Goal: Task Accomplishment & Management: Complete application form

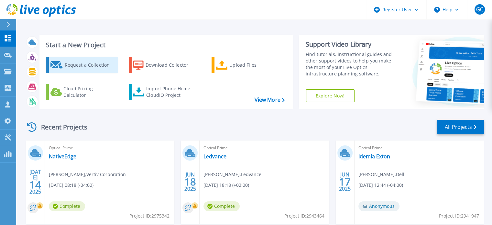
click at [74, 66] on div "Request a Collection" at bounding box center [90, 65] width 52 height 13
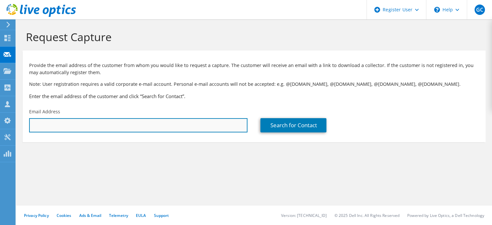
click at [92, 120] on input "text" at bounding box center [138, 125] width 219 height 14
paste input "[EMAIL_ADDRESS][DOMAIN_NAME]"
type input "[EMAIL_ADDRESS][DOMAIN_NAME]"
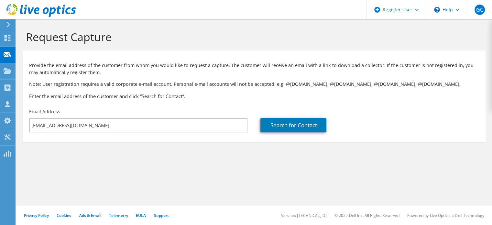
click at [163, 105] on div "Email Address [EMAIL_ADDRESS][DOMAIN_NAME]" at bounding box center [138, 120] width 231 height 30
click at [274, 125] on link "Search for Contact" at bounding box center [294, 125] width 66 height 14
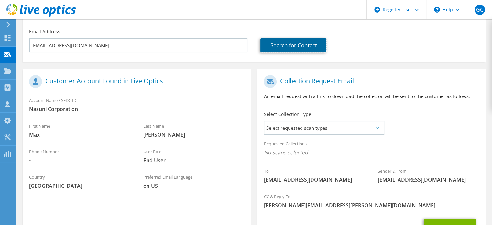
scroll to position [80, 0]
click at [327, 131] on span "Select requested scan types" at bounding box center [323, 127] width 119 height 13
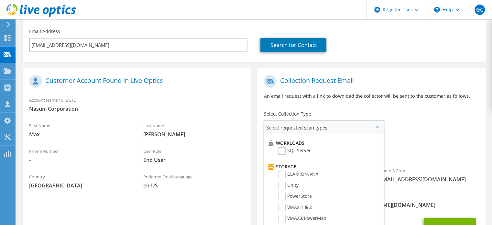
scroll to position [109, 0]
click at [282, 170] on label "PowerStore" at bounding box center [295, 174] width 34 height 8
click at [0, 0] on input "PowerStore" at bounding box center [0, 0] width 0 height 0
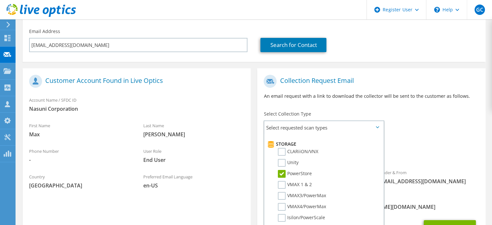
click at [410, 154] on span "PowerStore" at bounding box center [371, 154] width 215 height 11
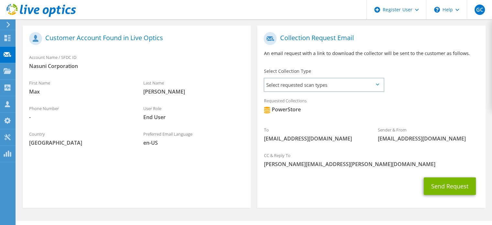
scroll to position [138, 0]
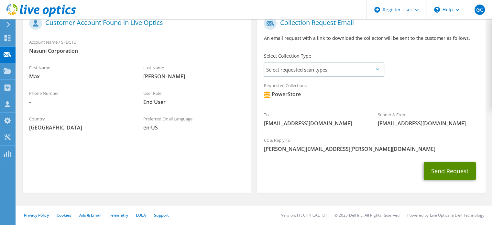
click at [439, 170] on button "Send Request" at bounding box center [450, 170] width 52 height 17
